Goal: Navigation & Orientation: Find specific page/section

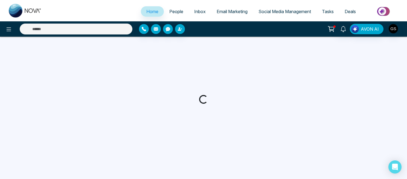
select select "*"
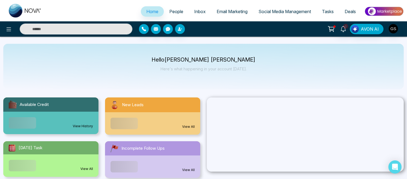
click at [225, 12] on span "Email Marketing" at bounding box center [232, 11] width 31 height 5
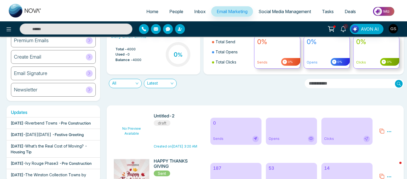
scroll to position [40, 0]
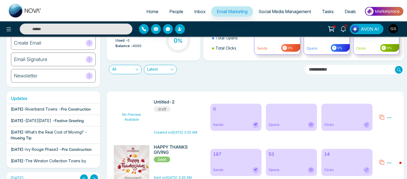
click at [70, 112] on div "[DATE] - Riverbend Towns - Pre Construction" at bounding box center [51, 109] width 80 height 6
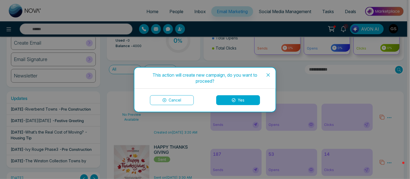
click at [188, 102] on button "Cancel" at bounding box center [172, 100] width 44 height 10
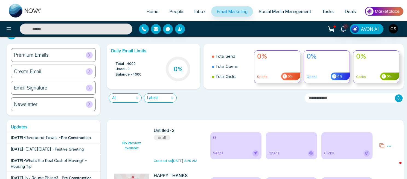
scroll to position [0, 0]
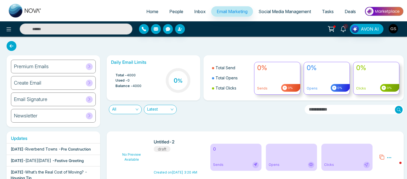
click at [395, 28] on img "button" at bounding box center [393, 28] width 9 height 9
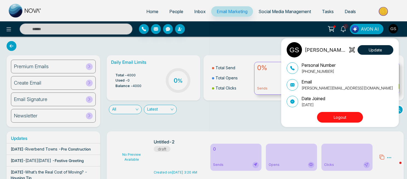
click at [338, 117] on button "Logout" at bounding box center [340, 117] width 46 height 11
